Goal: Task Accomplishment & Management: Use online tool/utility

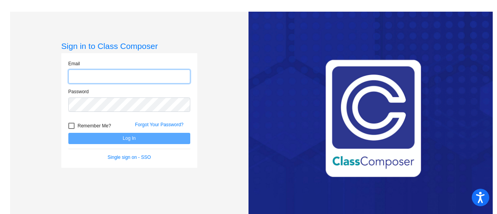
type input "[EMAIL_ADDRESS][DOMAIN_NAME]"
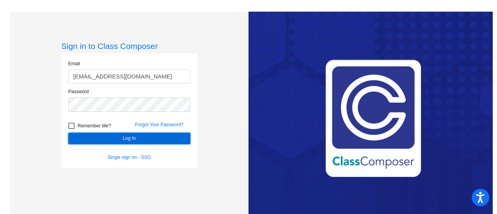
click at [141, 135] on button "Log In" at bounding box center [129, 138] width 122 height 11
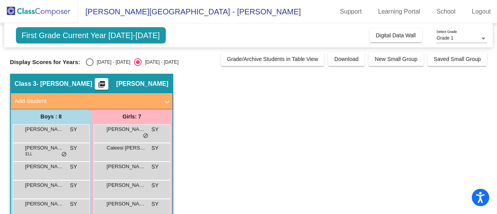
scroll to position [0, 0]
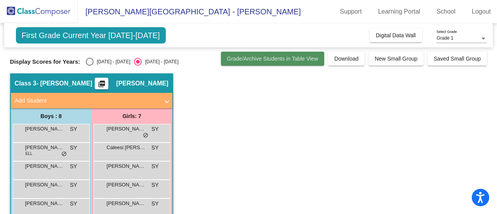
click at [276, 55] on span "Grade/Archive Students in Table View" at bounding box center [272, 58] width 91 height 6
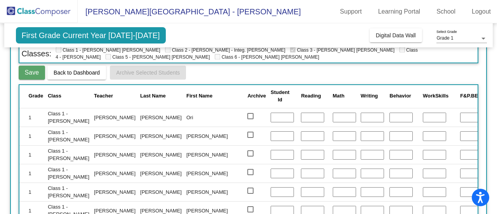
scroll to position [0, 0]
